Goal: Find specific page/section: Find specific page/section

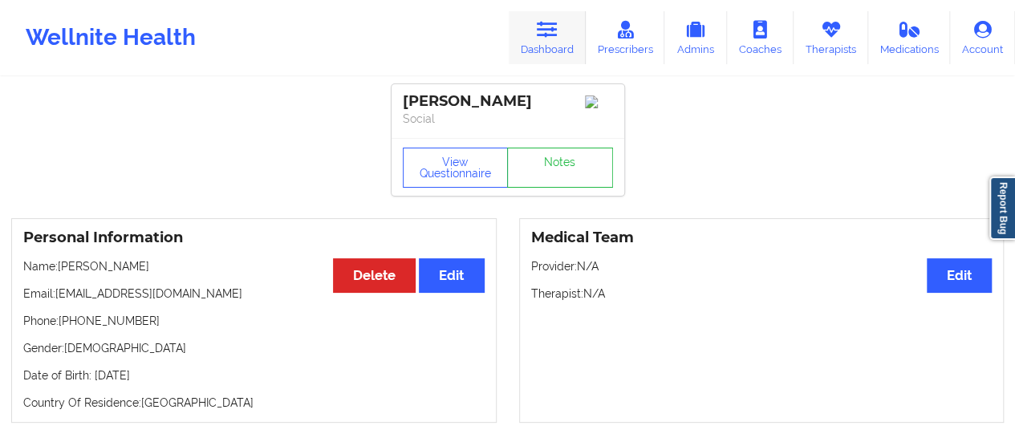
click at [539, 43] on link "Dashboard" at bounding box center [547, 37] width 77 height 53
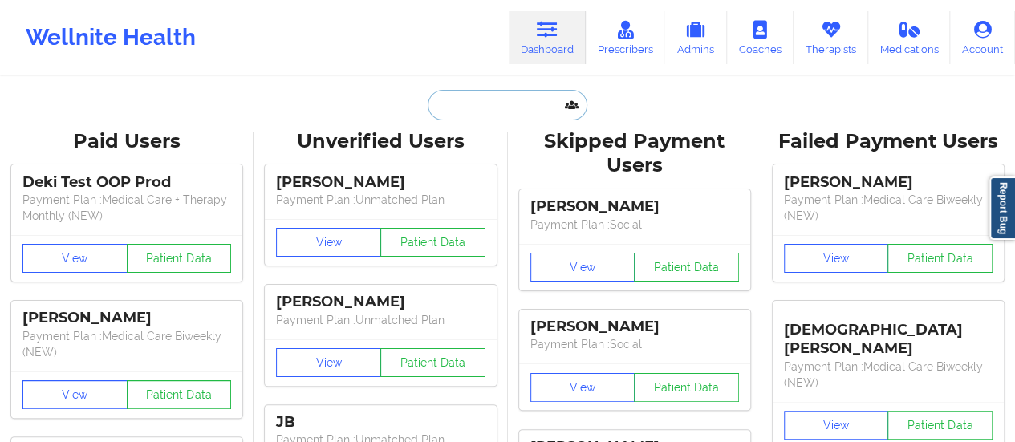
click at [496, 115] on input "text" at bounding box center [507, 105] width 159 height 30
paste input "[EMAIL_ADDRESS][DOMAIN_NAME]"
type input "[EMAIL_ADDRESS][DOMAIN_NAME]"
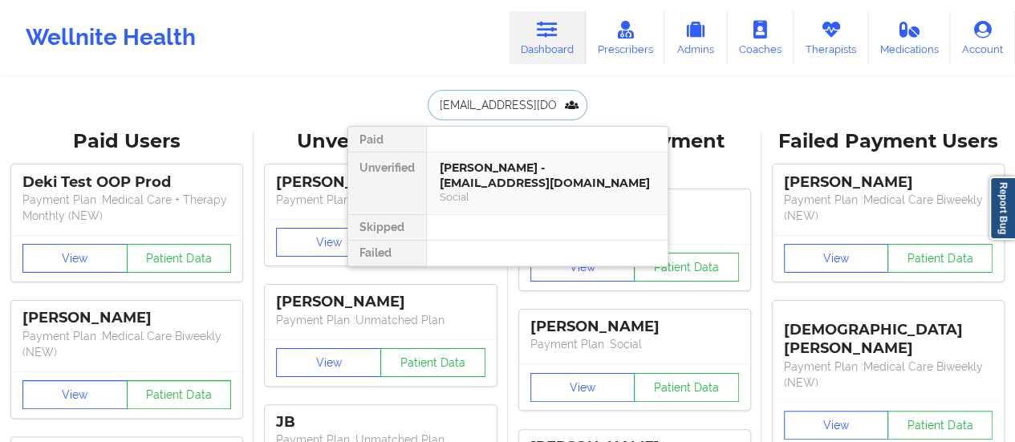
click at [506, 176] on div "[PERSON_NAME] - [EMAIL_ADDRESS][DOMAIN_NAME]" at bounding box center [547, 176] width 215 height 30
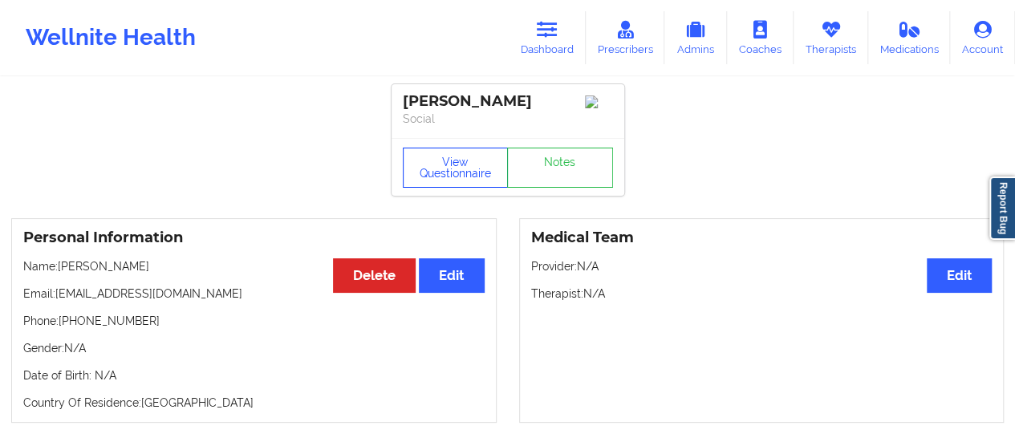
click at [430, 162] on button "View Questionnaire" at bounding box center [456, 168] width 106 height 40
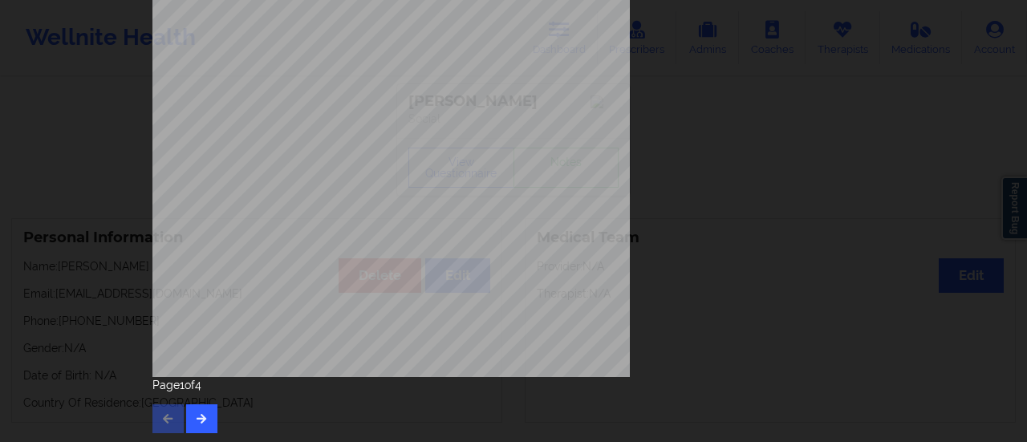
scroll to position [323, 0]
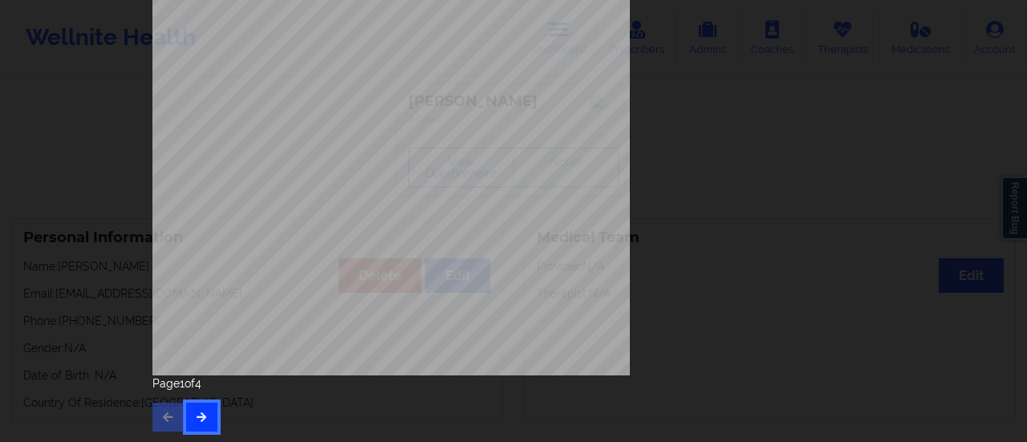
click at [210, 413] on button "button" at bounding box center [201, 417] width 31 height 29
click at [194, 434] on div "Feeling nervous, anxious, or on edge Not being able to stop or control worrying…" at bounding box center [513, 66] width 745 height 754
click at [201, 415] on icon "button" at bounding box center [202, 417] width 14 height 10
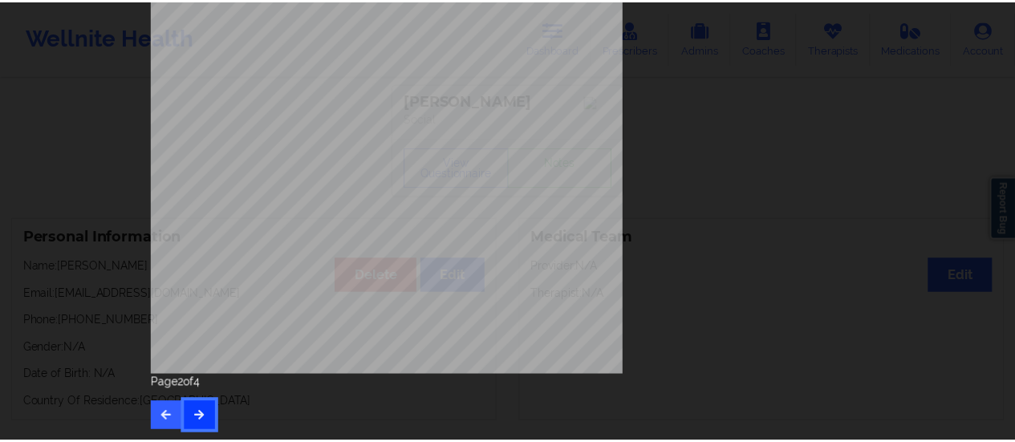
scroll to position [0, 0]
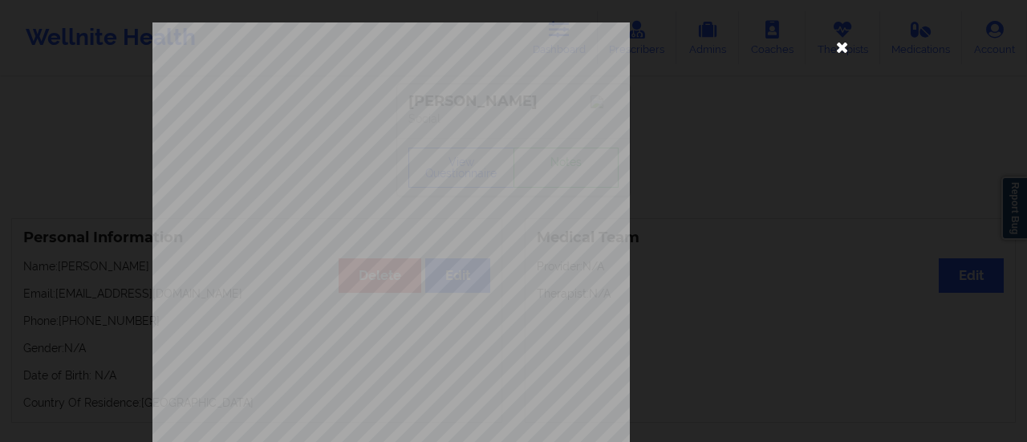
click at [832, 52] on icon at bounding box center [843, 47] width 26 height 26
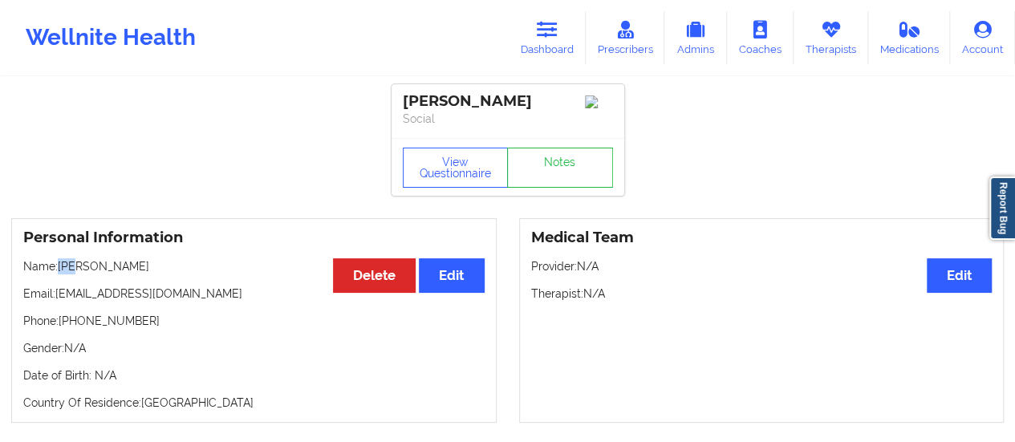
drag, startPoint x: 58, startPoint y: 270, endPoint x: 75, endPoint y: 270, distance: 17.7
click at [75, 270] on p "Name: [PERSON_NAME]" at bounding box center [253, 266] width 461 height 16
drag, startPoint x: 60, startPoint y: 270, endPoint x: 150, endPoint y: 267, distance: 89.9
click at [150, 267] on p "Name: [PERSON_NAME]" at bounding box center [253, 266] width 461 height 16
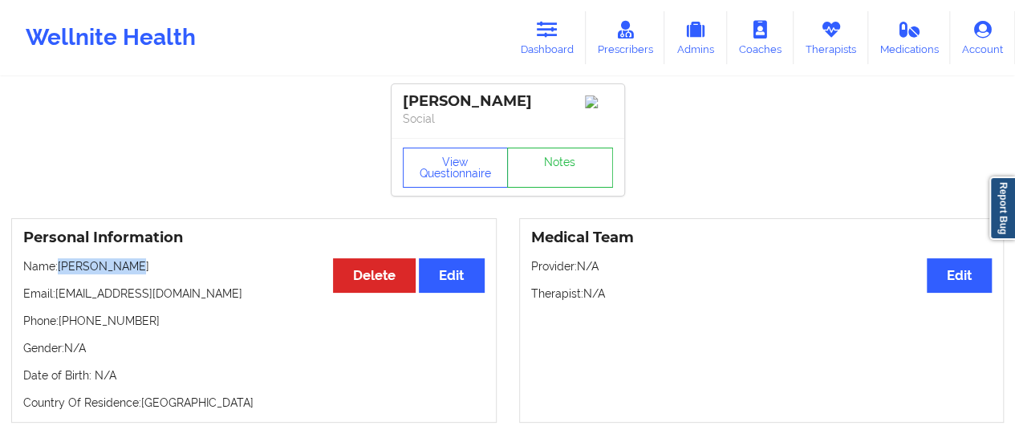
copy p "[PERSON_NAME]"
click at [835, 44] on link "Therapists" at bounding box center [831, 37] width 75 height 53
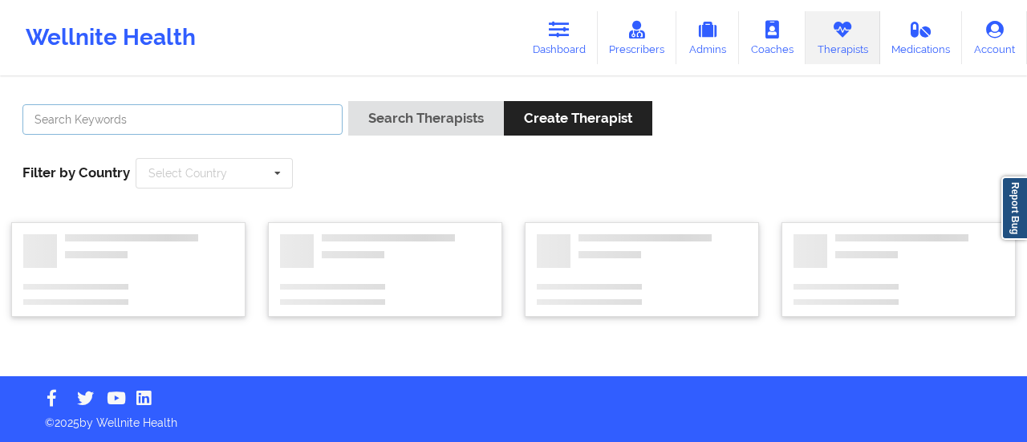
click at [216, 120] on input "text" at bounding box center [182, 119] width 320 height 30
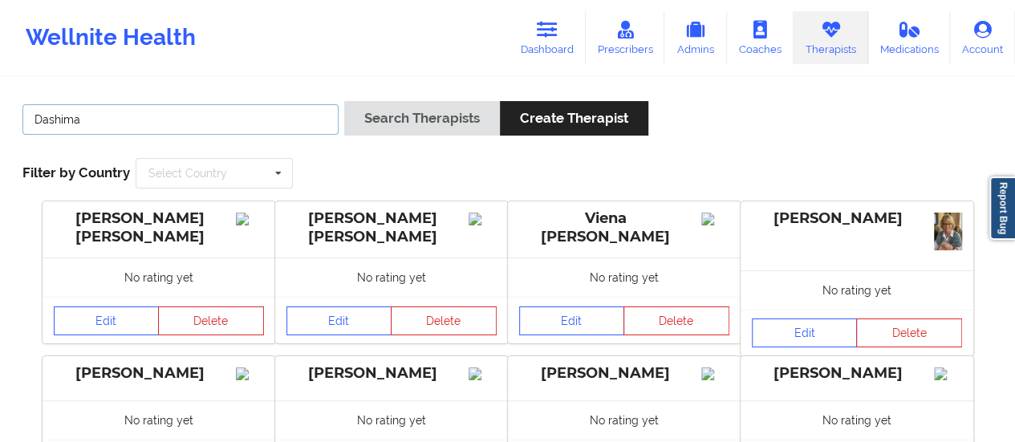
type input "Dashima Green"
click at [344, 101] on button "Search Therapists" at bounding box center [422, 118] width 156 height 35
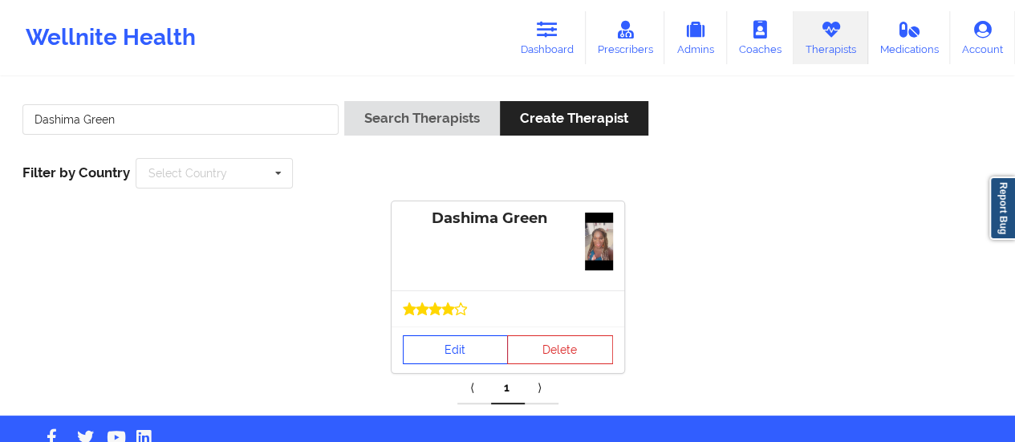
click at [429, 344] on link "Edit" at bounding box center [456, 349] width 106 height 29
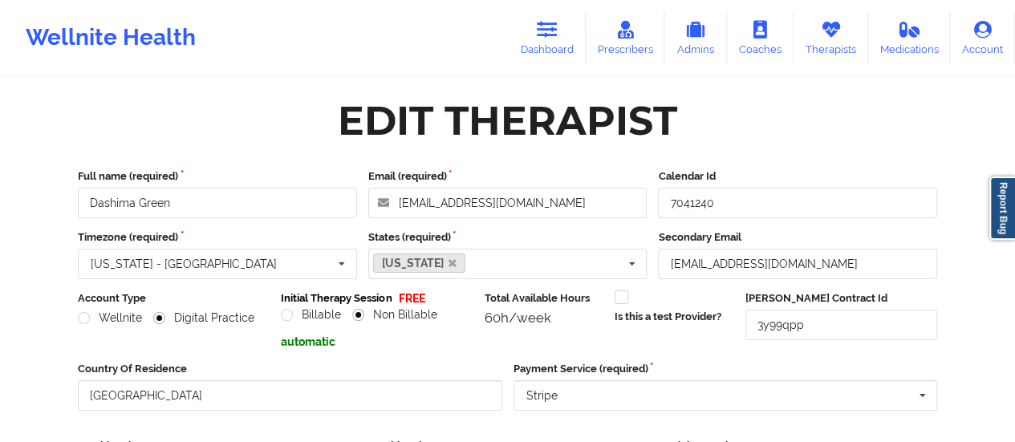
scroll to position [289, 0]
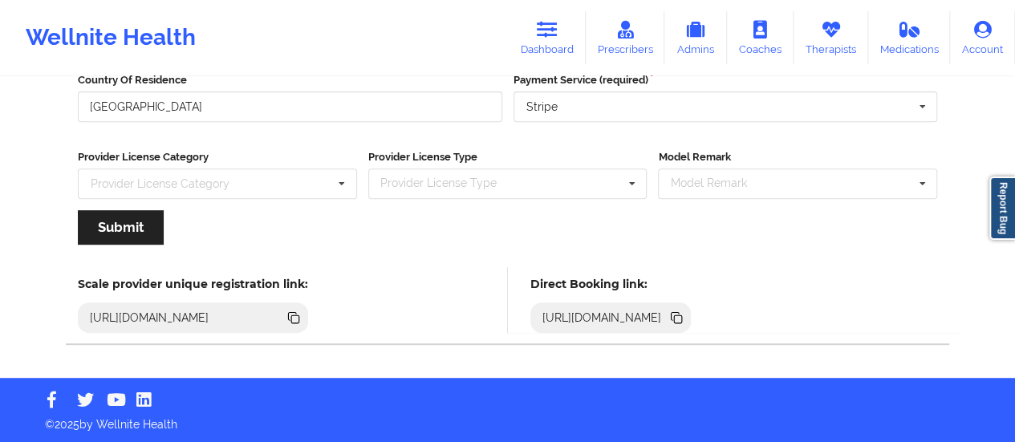
click at [682, 315] on icon at bounding box center [678, 319] width 8 height 8
click at [567, 27] on link "Dashboard" at bounding box center [547, 37] width 77 height 53
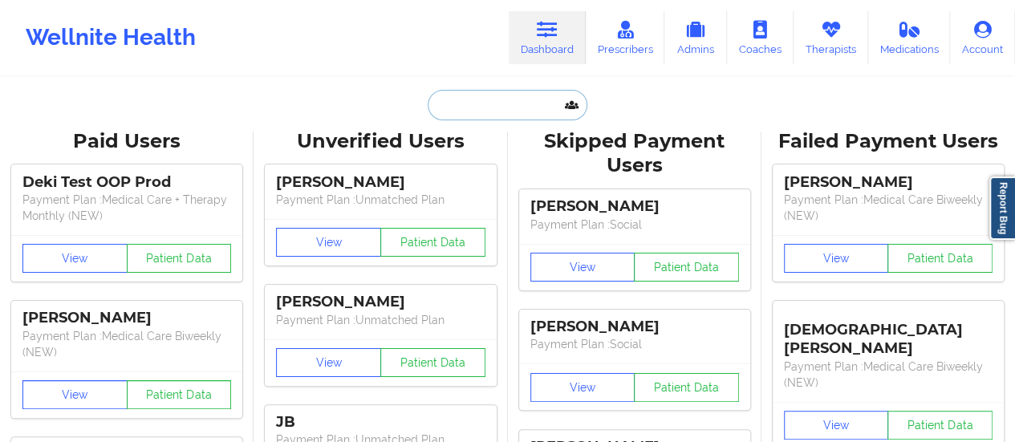
click at [477, 96] on input "text" at bounding box center [507, 105] width 159 height 30
paste input "[EMAIL_ADDRESS][DOMAIN_NAME]"
type input "[EMAIL_ADDRESS][DOMAIN_NAME]"
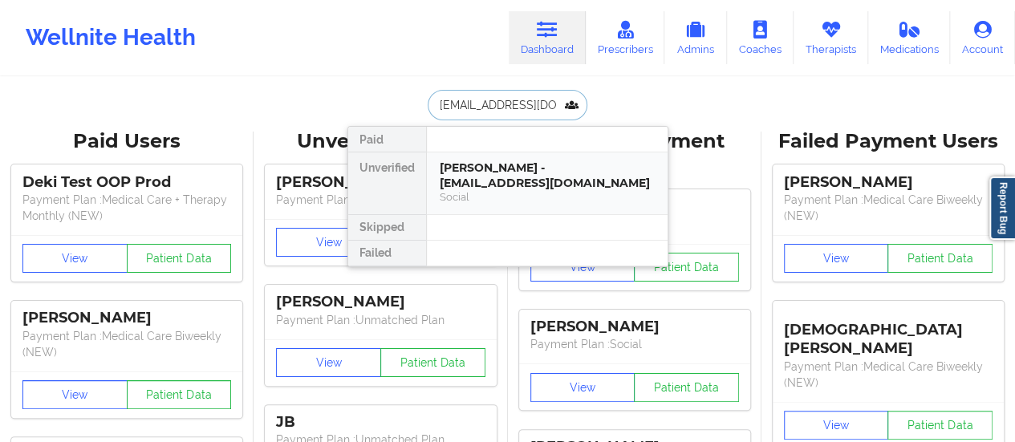
click at [483, 178] on div "[PERSON_NAME] - [EMAIL_ADDRESS][DOMAIN_NAME]" at bounding box center [547, 176] width 215 height 30
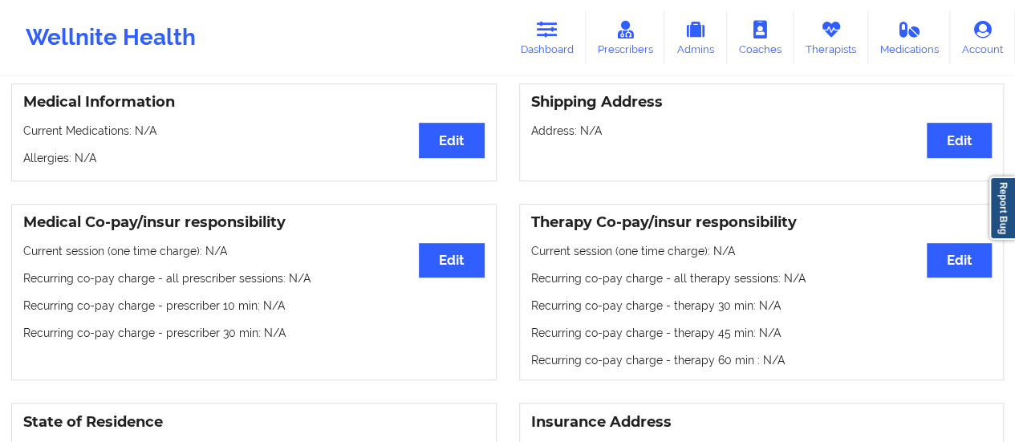
scroll to position [357, 0]
